Goal: Task Accomplishment & Management: Use online tool/utility

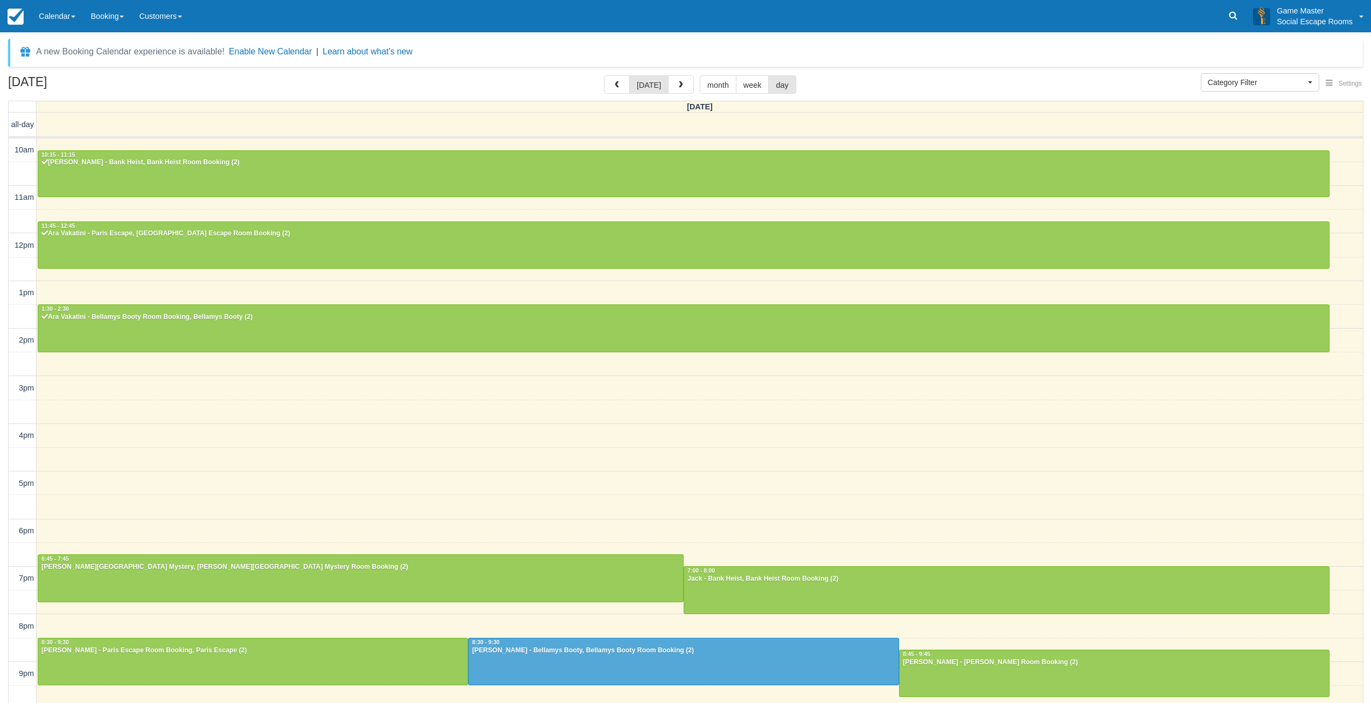
select select
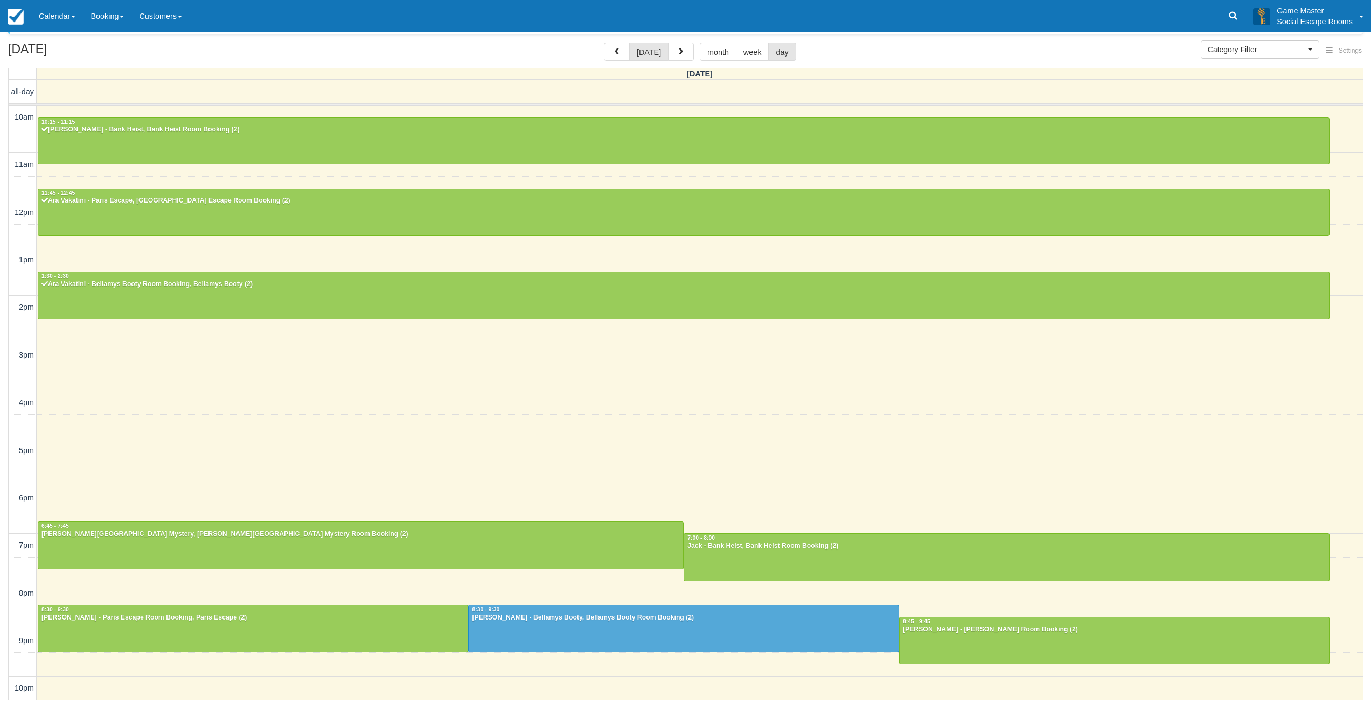
scroll to position [2, 0]
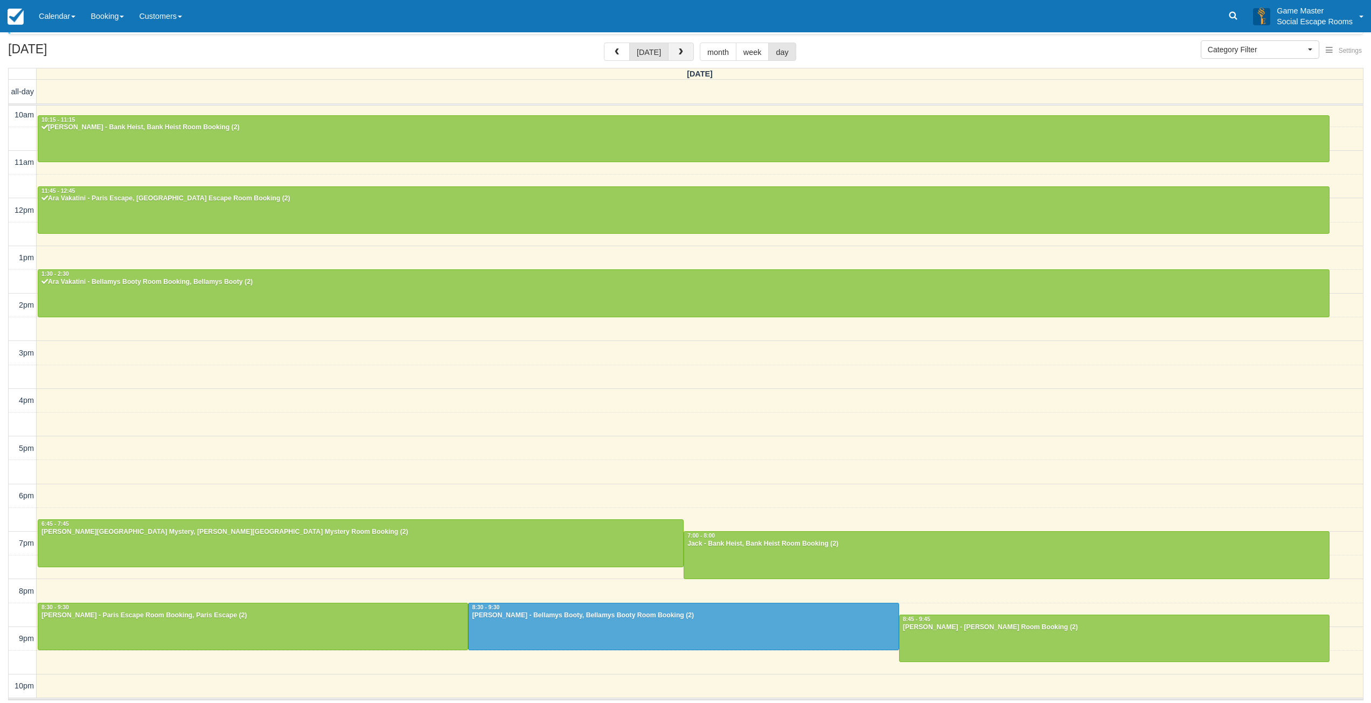
click at [680, 45] on button "button" at bounding box center [681, 52] width 26 height 18
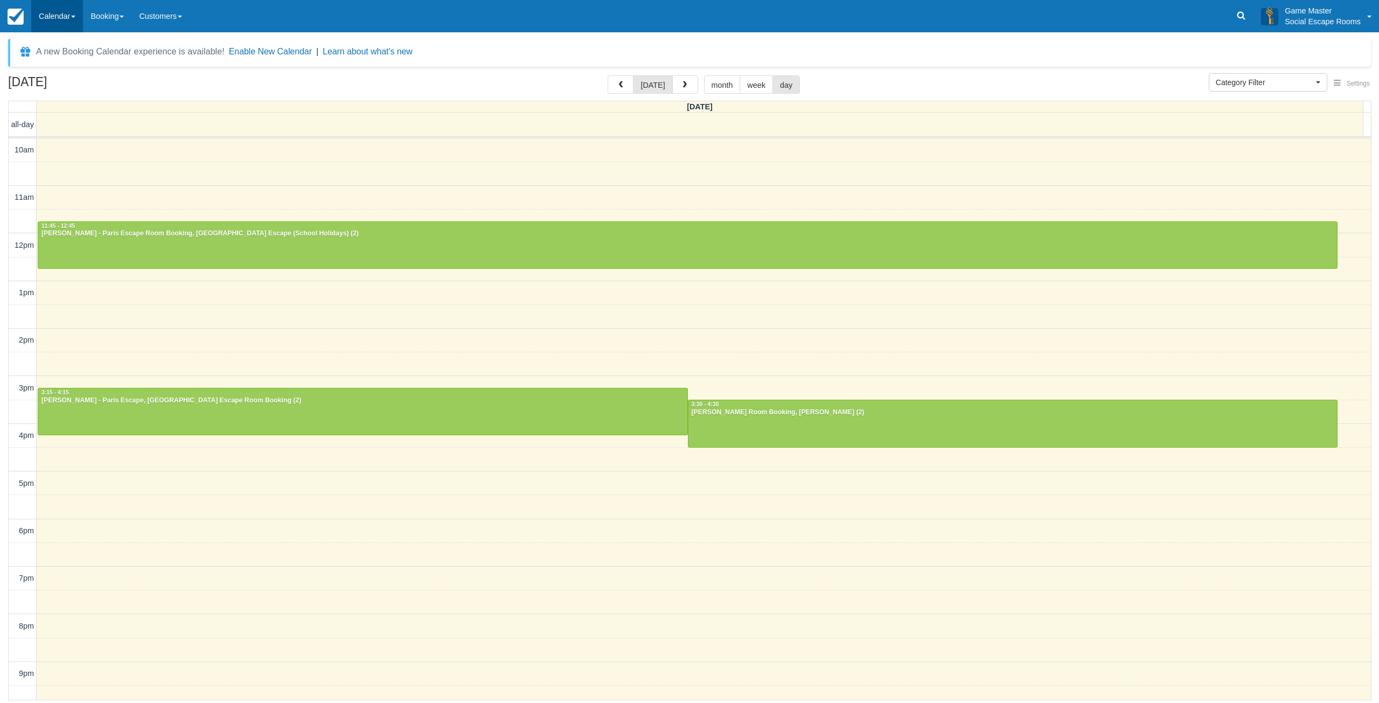
click at [53, 16] on link "Calendar" at bounding box center [57, 16] width 52 height 32
click at [99, 149] on link "Day" at bounding box center [74, 147] width 85 height 23
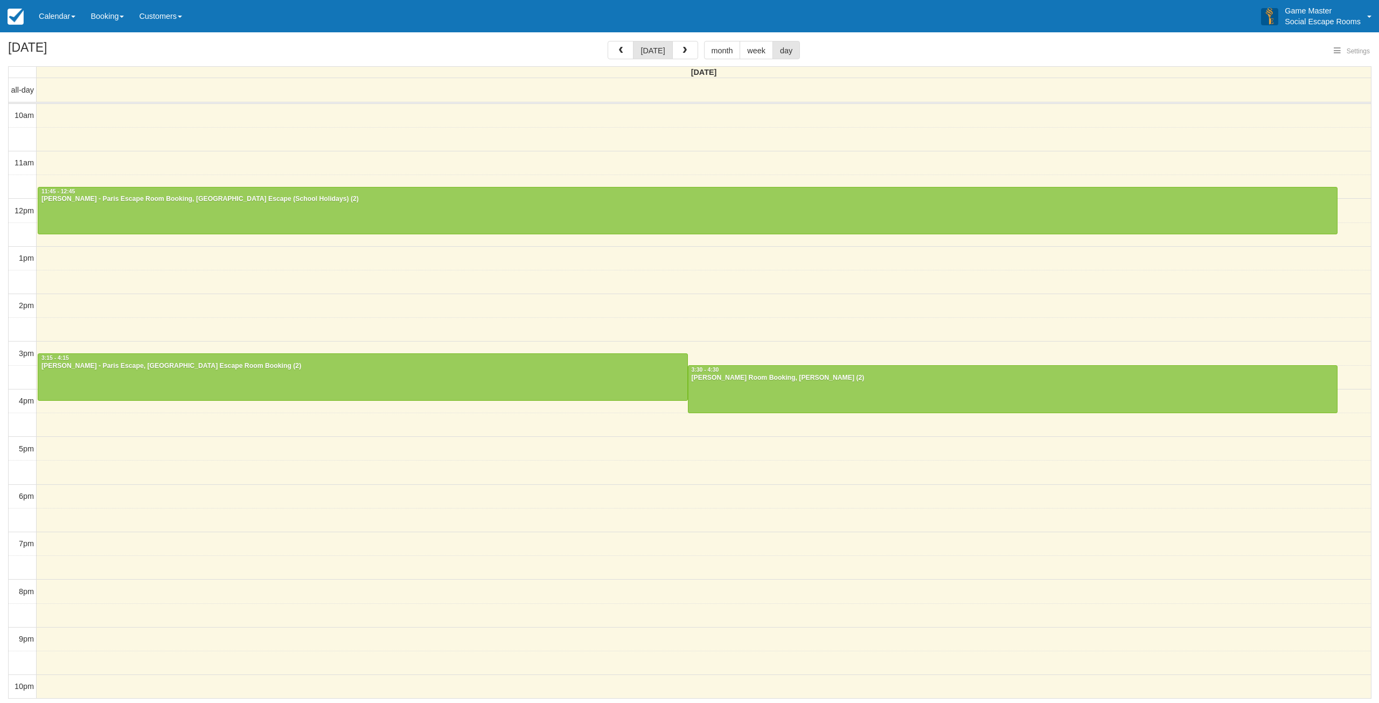
select select
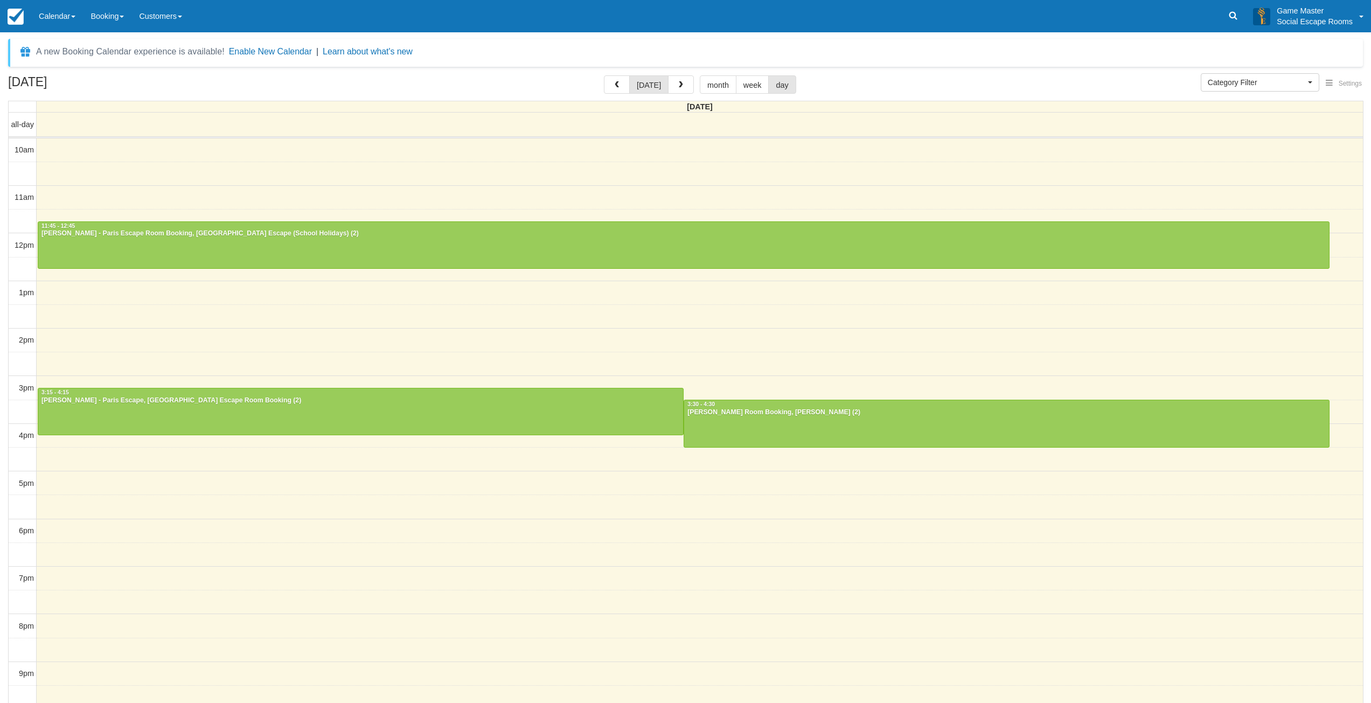
select select
click at [65, 24] on link "Calendar" at bounding box center [57, 16] width 52 height 32
click at [72, 148] on link "Day" at bounding box center [74, 147] width 85 height 23
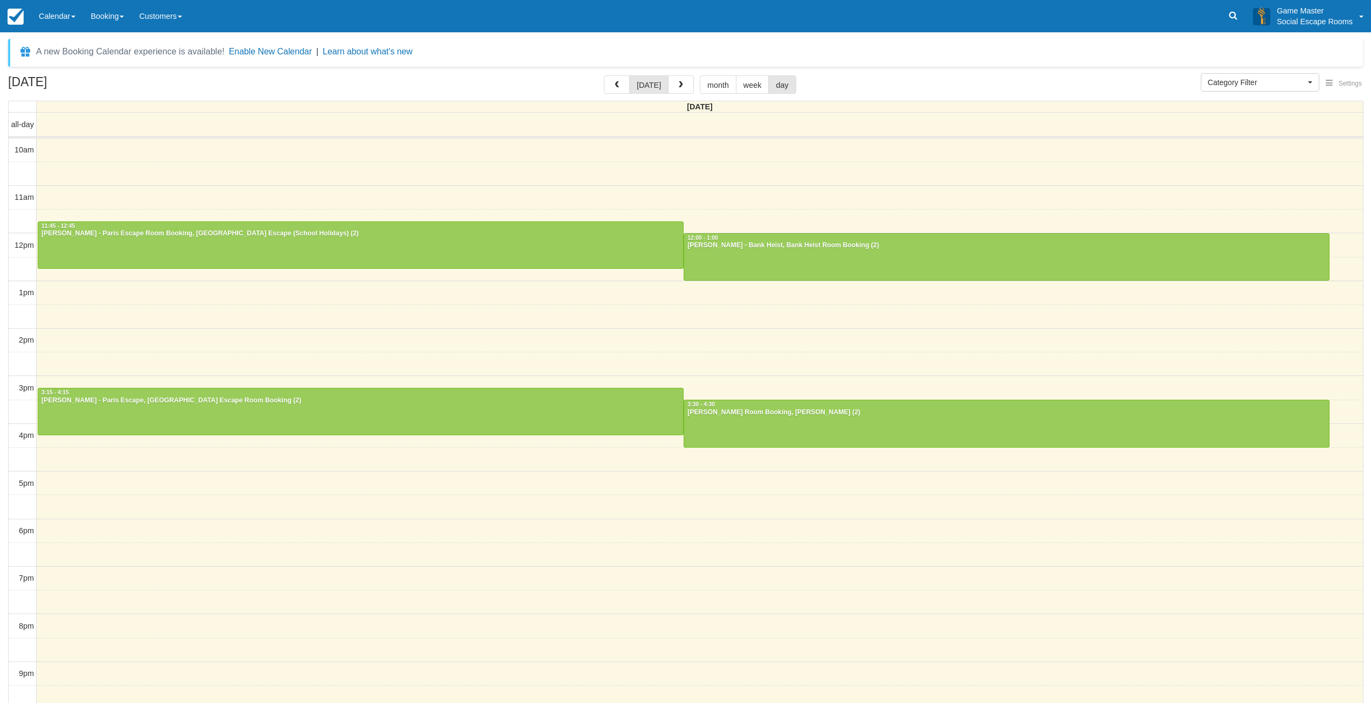
select select
click at [63, 23] on link "Calendar" at bounding box center [57, 16] width 52 height 32
click at [78, 148] on link "Day" at bounding box center [74, 147] width 85 height 23
select select
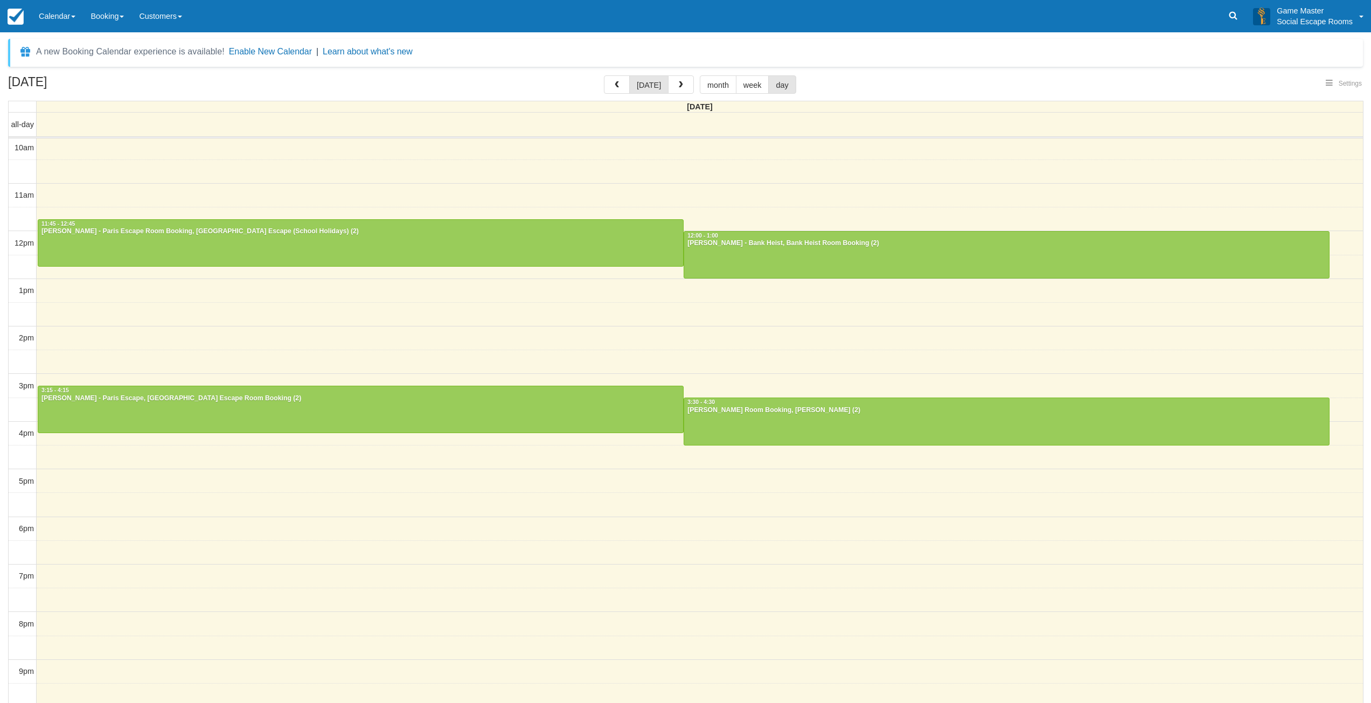
select select
